Goal: Information Seeking & Learning: Learn about a topic

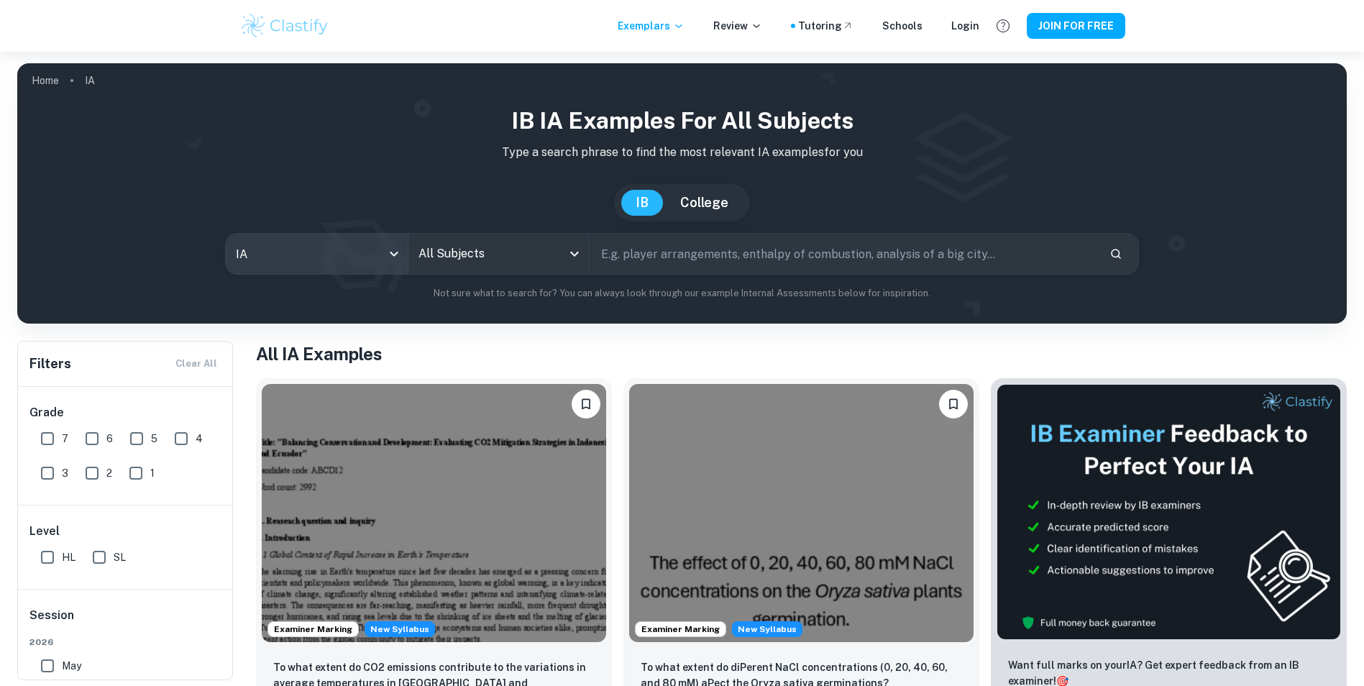
click at [319, 247] on body "We value your privacy We use cookies to enhance your browsing experience, serve…" at bounding box center [682, 395] width 1364 height 686
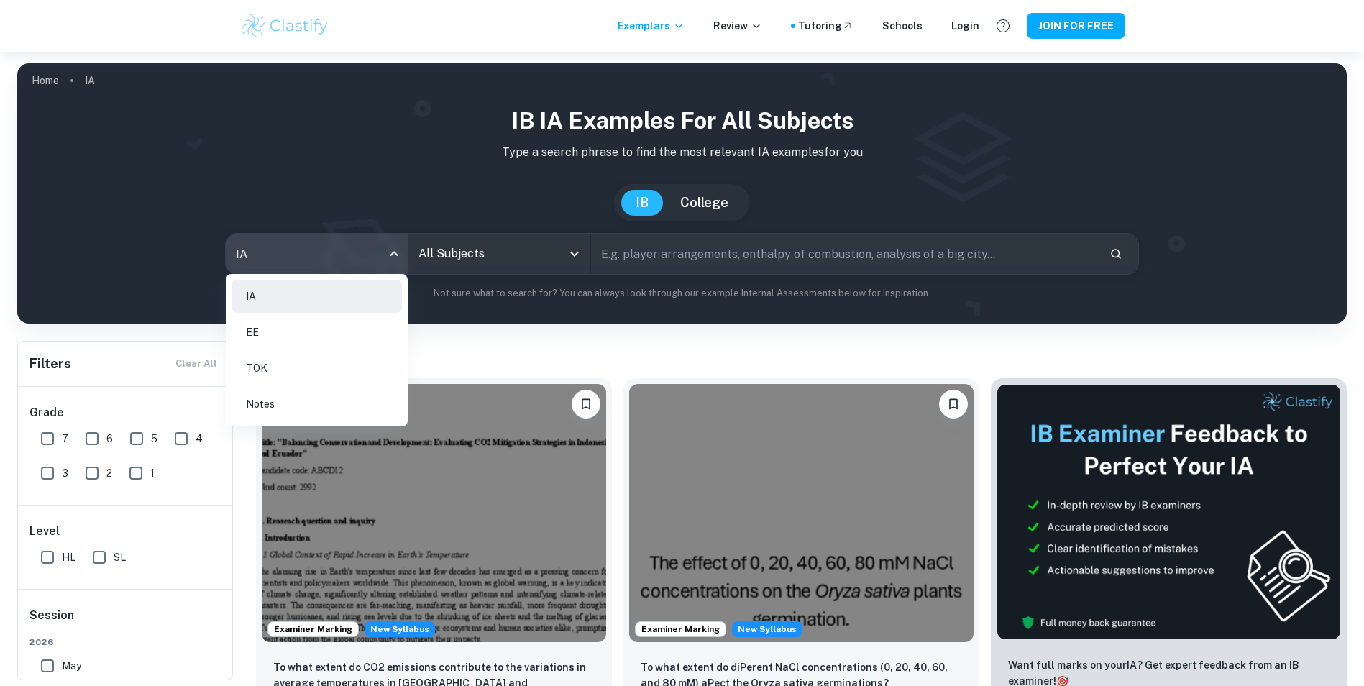
click at [488, 261] on div at bounding box center [682, 343] width 1364 height 686
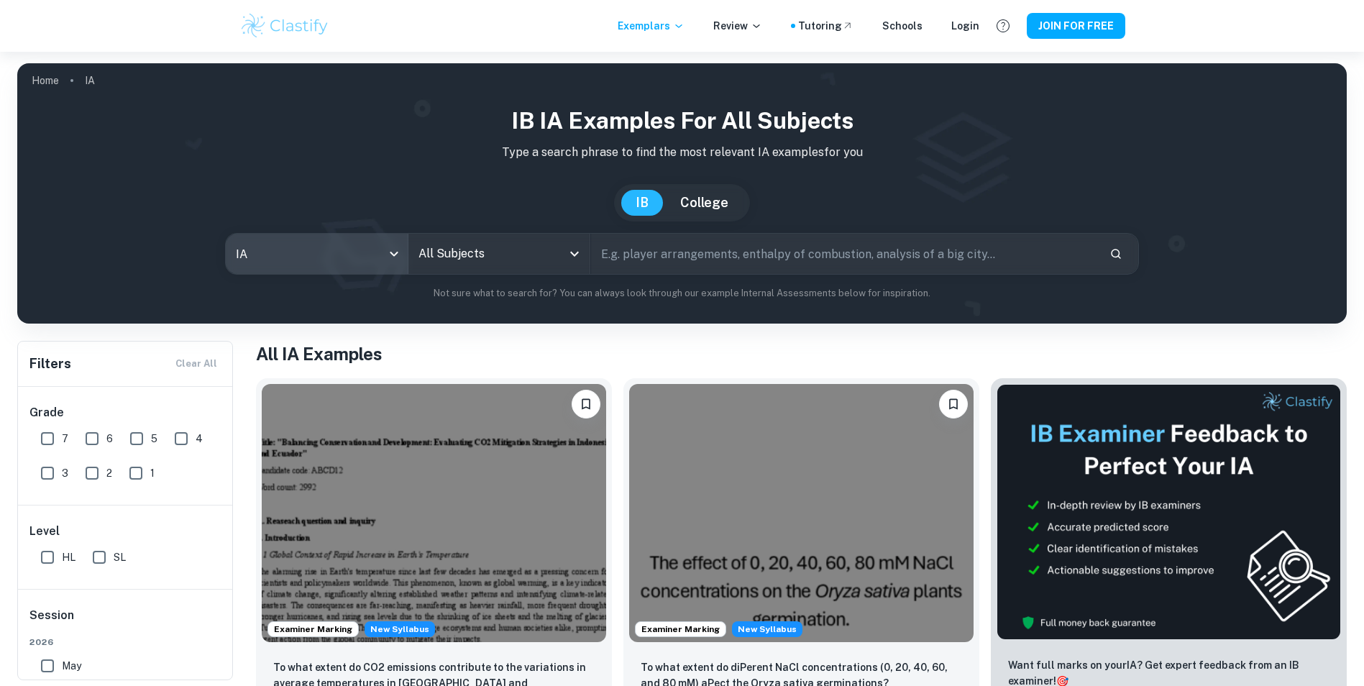
click at [485, 255] on input "All Subjects" at bounding box center [488, 253] width 147 height 27
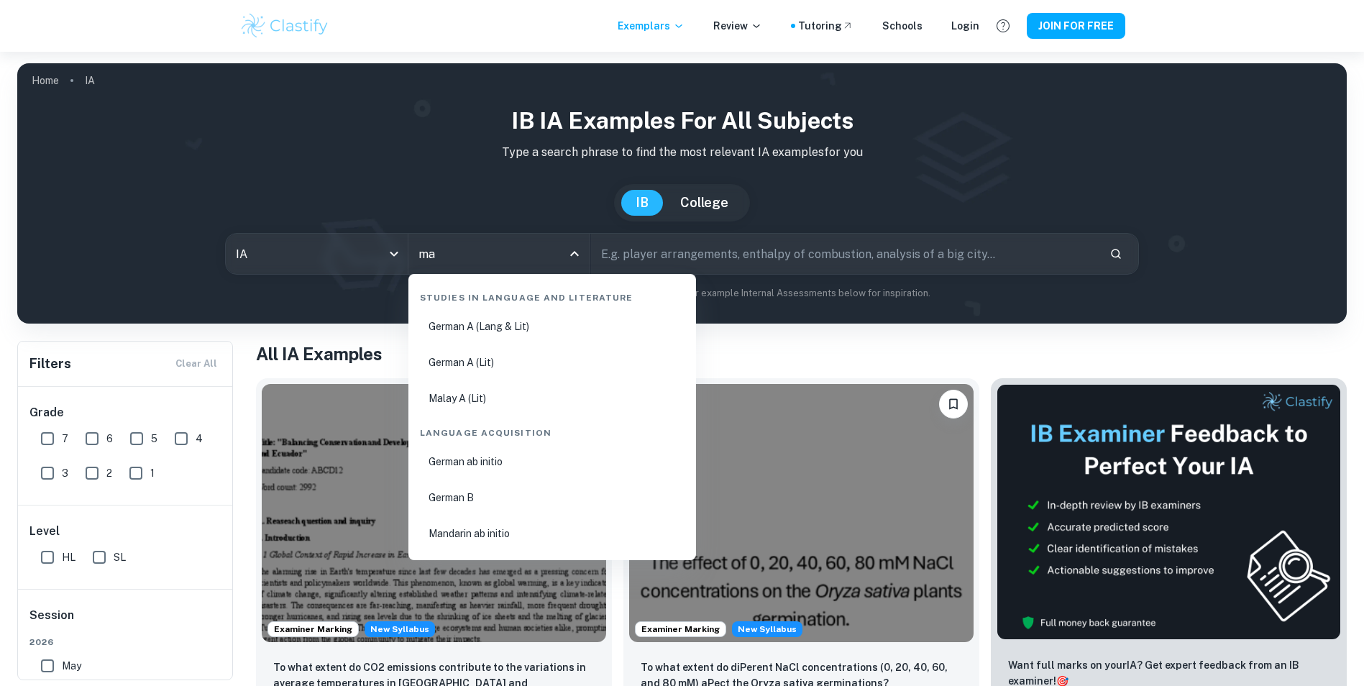
type input "mat"
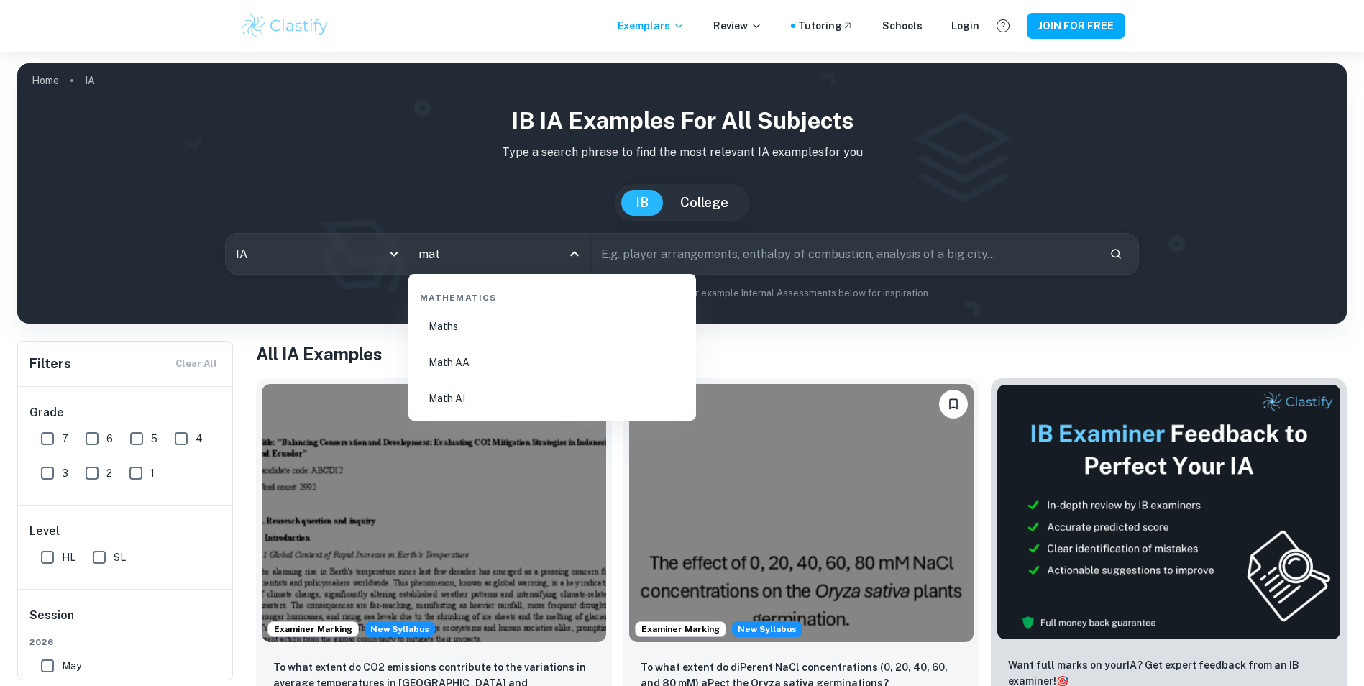
click at [475, 319] on li "Maths" at bounding box center [552, 326] width 276 height 33
